Goal: Find specific page/section: Find specific page/section

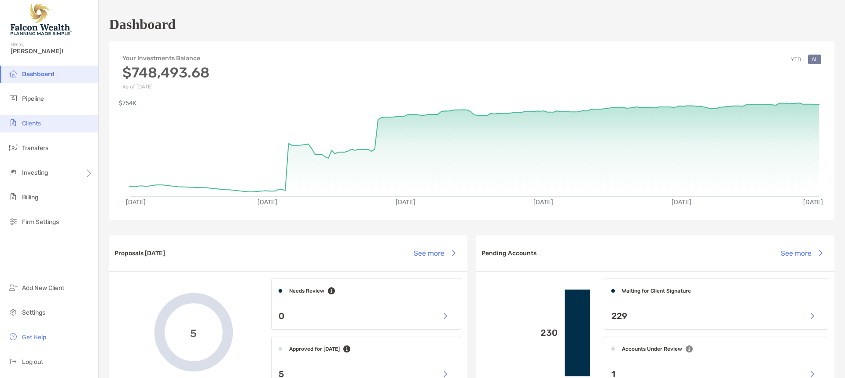
click at [50, 121] on li "Clients" at bounding box center [49, 124] width 98 height 18
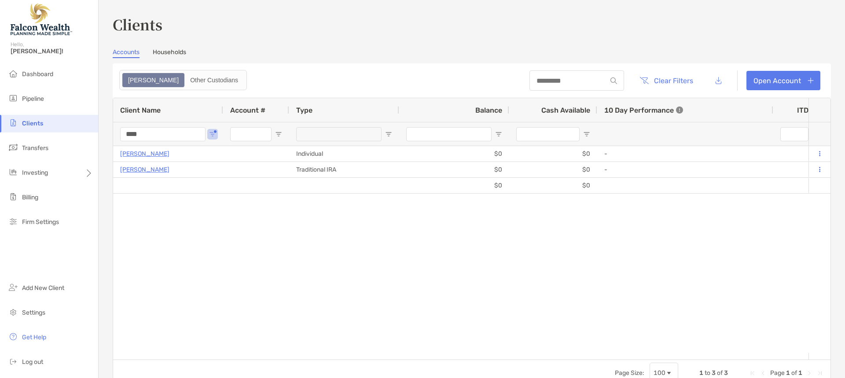
drag, startPoint x: 161, startPoint y: 135, endPoint x: 60, endPoint y: 134, distance: 100.4
click at [63, 134] on div "Clients Hello, [PERSON_NAME]! Dashboard Pipeline Clients Transfers Investing Bi…" at bounding box center [422, 189] width 845 height 378
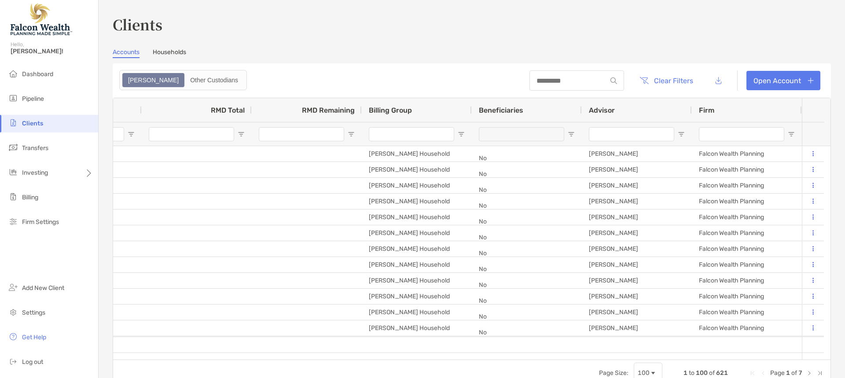
click at [625, 130] on input "Advisor Filter Input" at bounding box center [631, 134] width 85 height 14
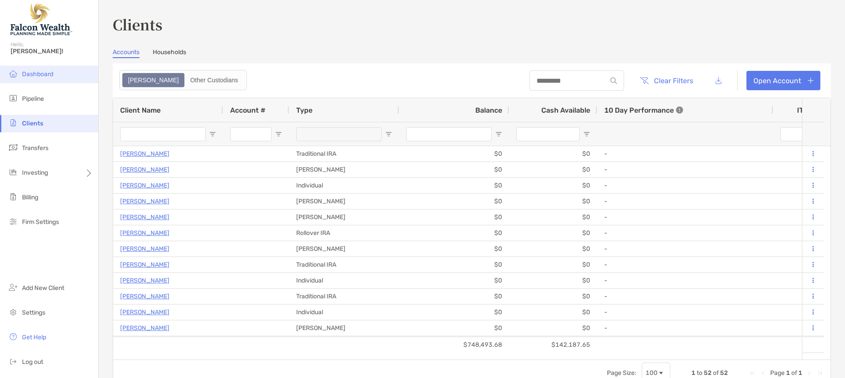
type input "**********"
click at [55, 75] on li "Dashboard" at bounding box center [49, 75] width 98 height 18
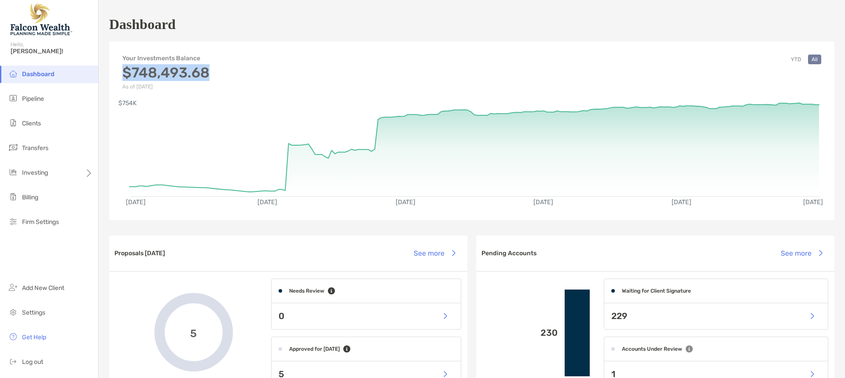
drag, startPoint x: 216, startPoint y: 73, endPoint x: 127, endPoint y: 68, distance: 89.0
click at [127, 68] on div "Your Investments Balance $748,493.68 As of [DATE] YTD All" at bounding box center [471, 68] width 725 height 44
